Goal: Task Accomplishment & Management: Manage account settings

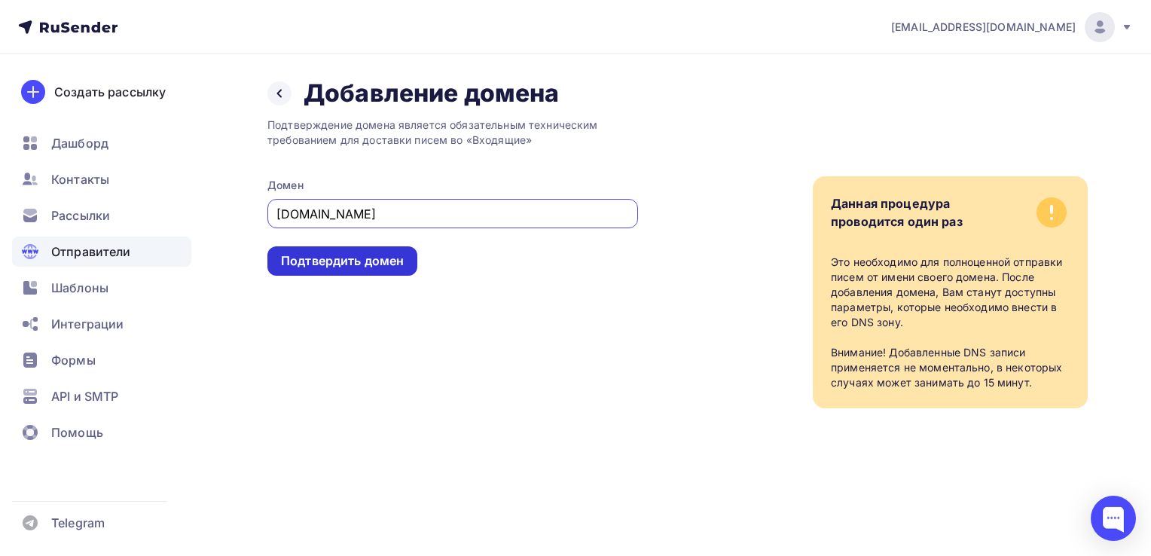
type input "mysiteone.ru"
click at [359, 261] on div "Подтвердить домен" at bounding box center [342, 260] width 123 height 17
click at [288, 260] on div "Подтвердить домен" at bounding box center [342, 260] width 123 height 17
click at [276, 95] on icon at bounding box center [279, 93] width 12 height 12
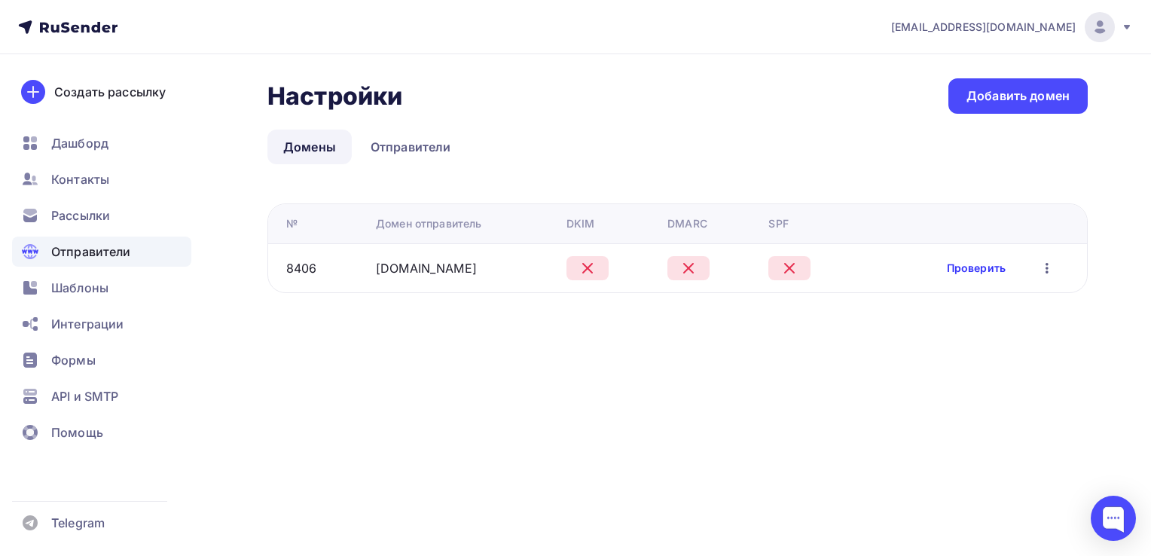
click at [974, 272] on link "Проверить" at bounding box center [976, 268] width 59 height 15
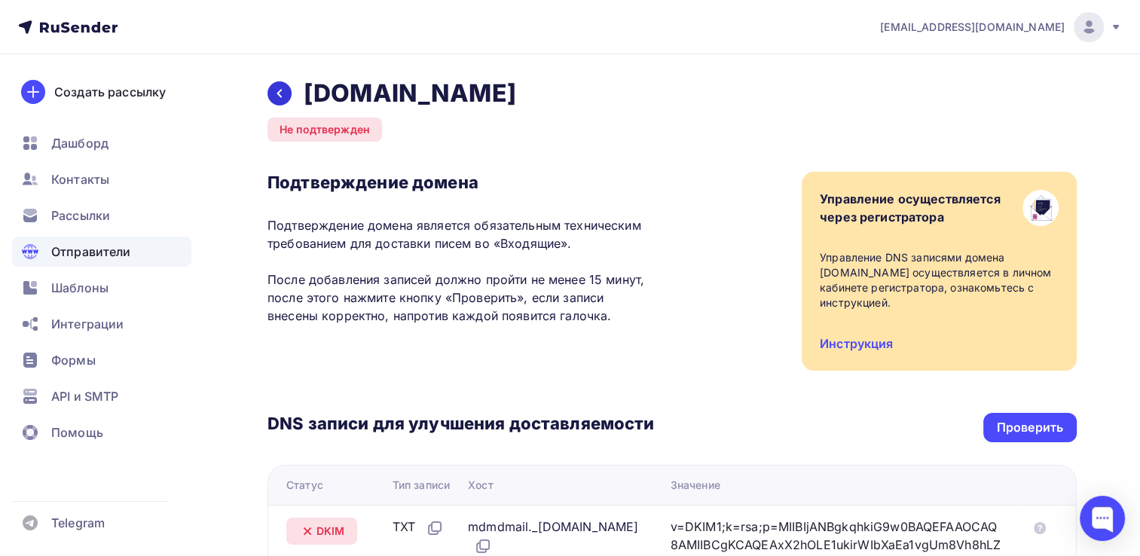
click at [282, 92] on icon at bounding box center [279, 93] width 12 height 12
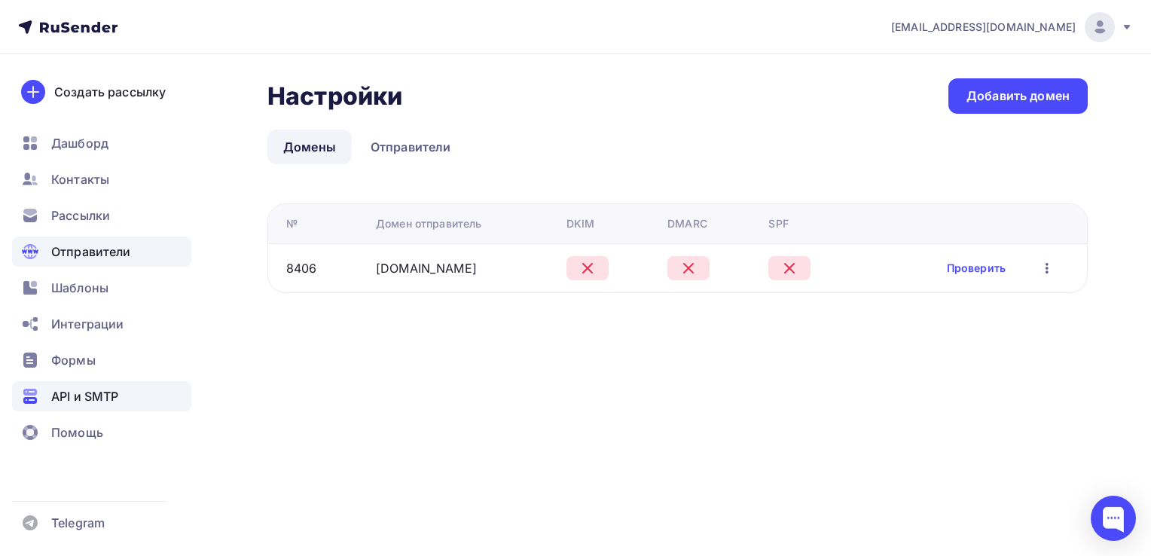
click at [114, 392] on span "API и SMTP" at bounding box center [84, 396] width 67 height 18
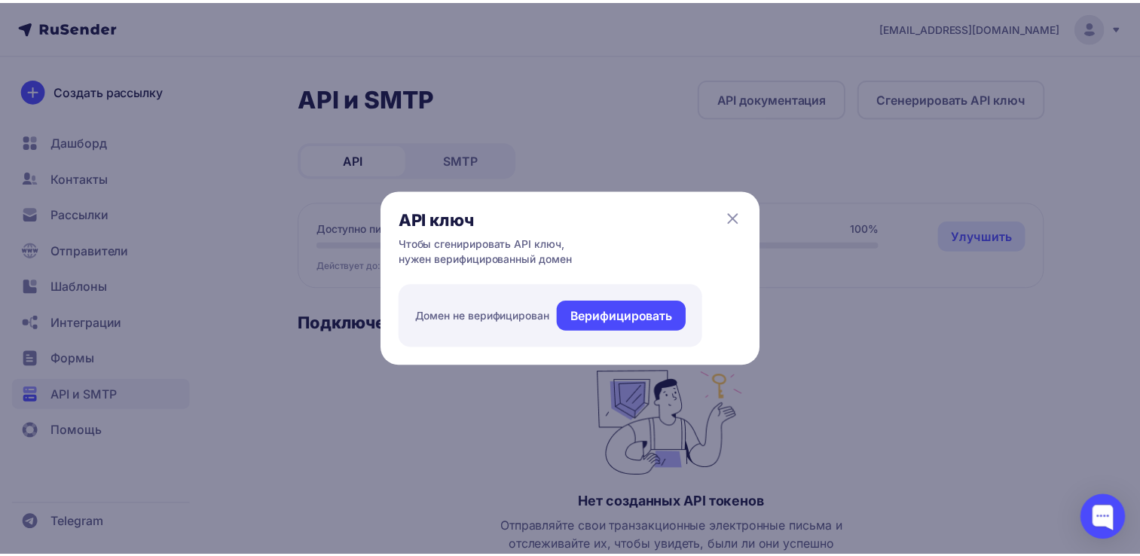
scroll to position [154, 0]
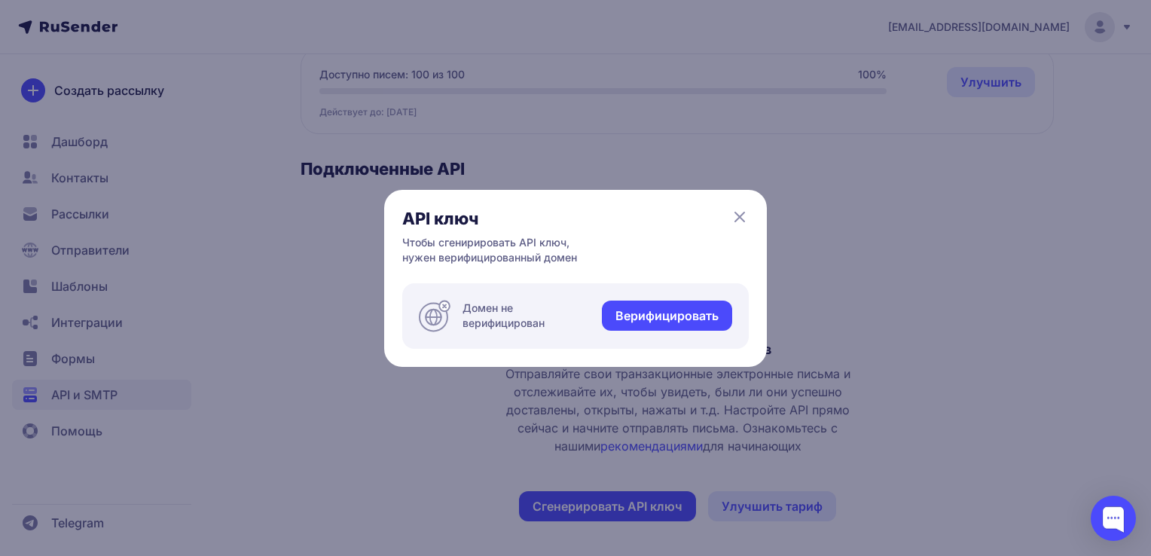
click at [746, 215] on icon at bounding box center [740, 217] width 18 height 18
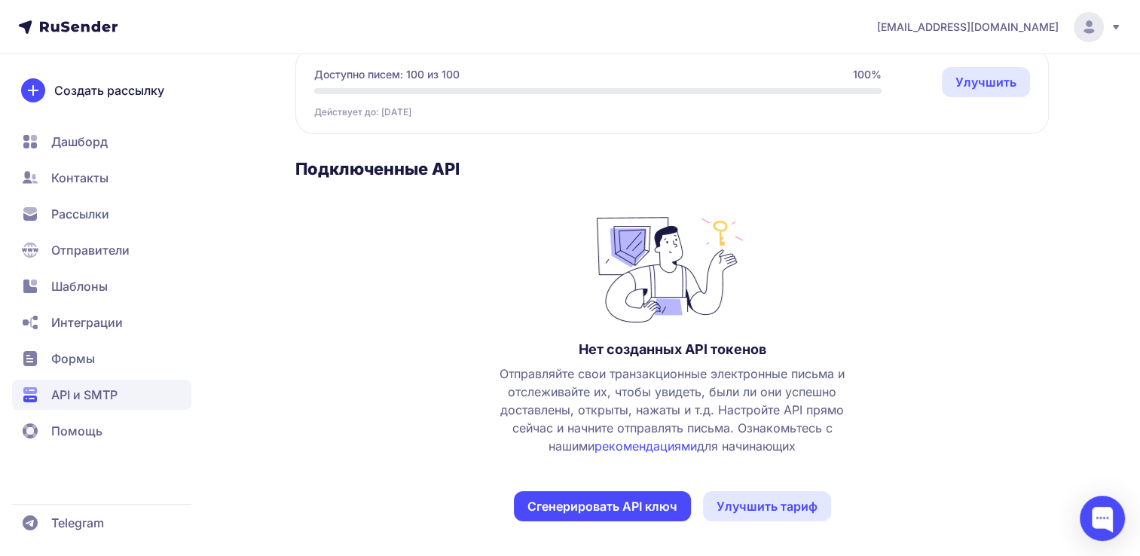
scroll to position [0, 0]
